Goal: Task Accomplishment & Management: Use online tool/utility

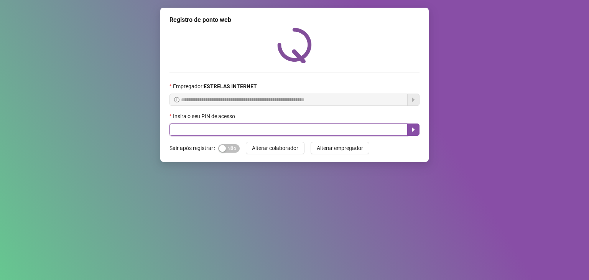
click at [267, 123] on input "text" at bounding box center [289, 129] width 238 height 12
type input "*****"
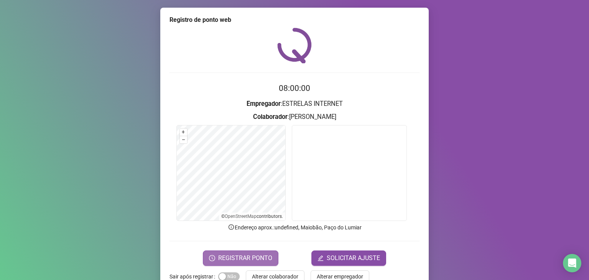
click at [256, 257] on span "REGISTRAR PONTO" at bounding box center [245, 257] width 54 height 9
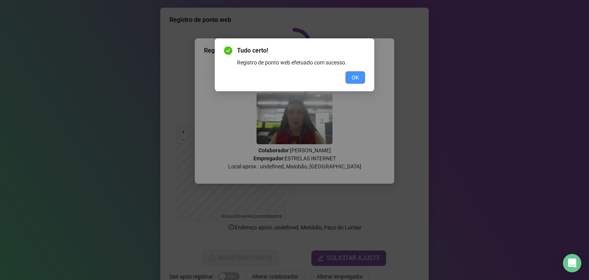
click at [353, 81] on span "OK" at bounding box center [355, 77] width 7 height 8
